Goal: Complete application form

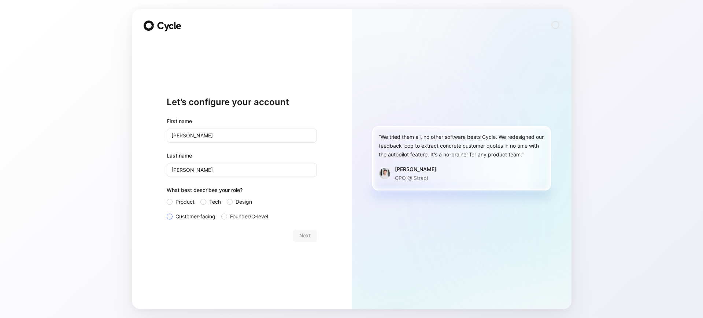
click at [170, 217] on div at bounding box center [170, 217] width 6 height 6
click at [167, 212] on input "Customer-facing" at bounding box center [167, 212] width 0 height 0
click at [304, 235] on span "Next" at bounding box center [304, 235] width 11 height 9
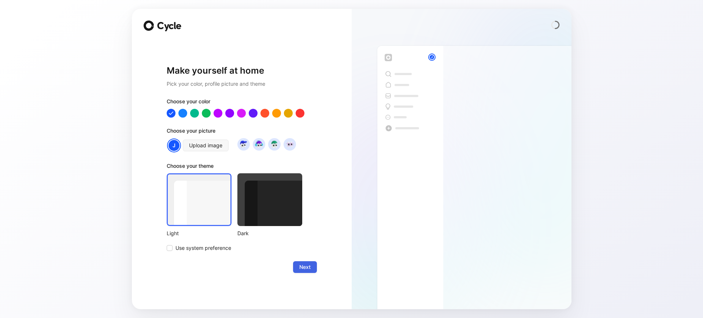
click at [308, 269] on span "Next" at bounding box center [304, 267] width 11 height 9
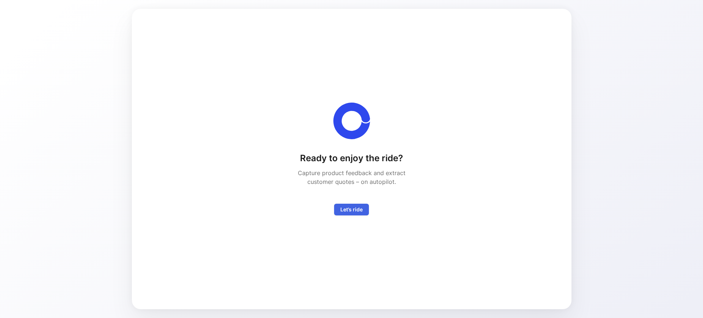
click at [358, 212] on span "Let’s ride" at bounding box center [351, 209] width 22 height 9
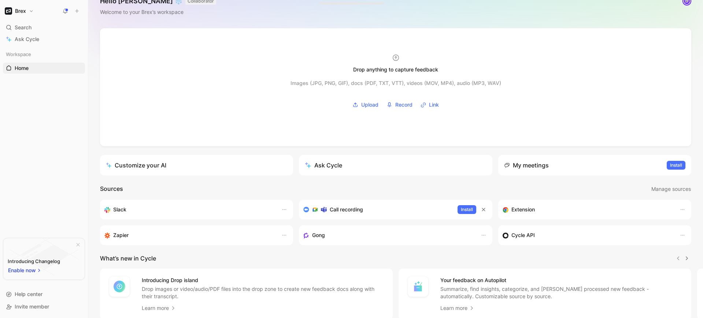
scroll to position [14, 0]
click at [77, 246] on icon "button" at bounding box center [78, 244] width 3 height 3
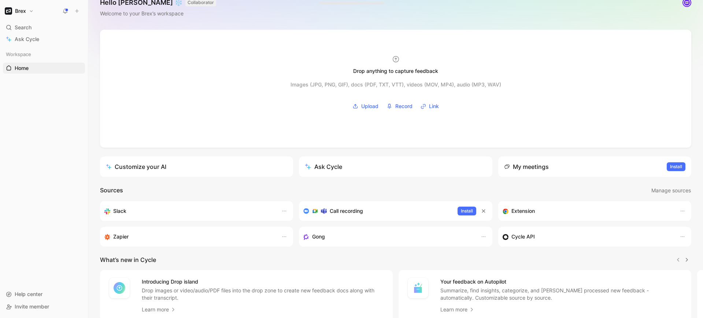
click at [112, 211] on div "Slack" at bounding box center [189, 211] width 170 height 9
click at [30, 10] on button "Brex" at bounding box center [19, 11] width 33 height 10
click at [54, 146] on div at bounding box center [351, 159] width 703 height 318
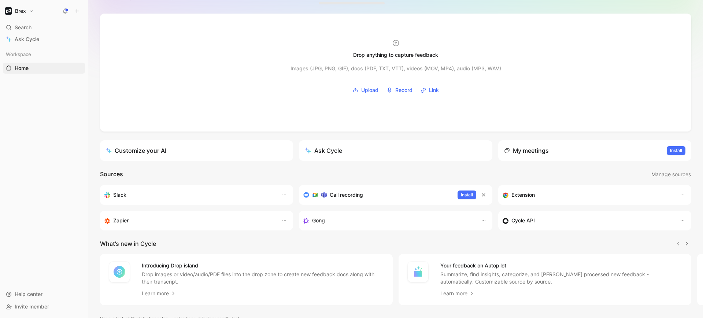
scroll to position [0, 0]
